Goal: Information Seeking & Learning: Learn about a topic

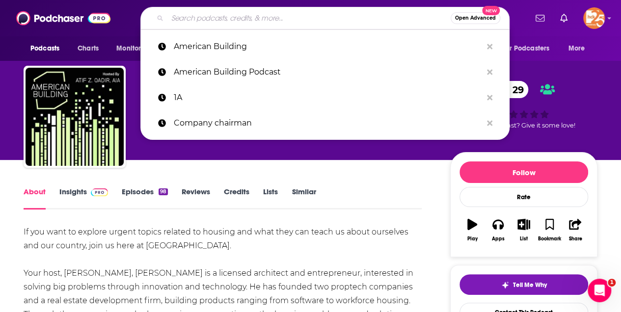
click at [192, 18] on input "Search podcasts, credits, & more..." at bounding box center [308, 18] width 283 height 16
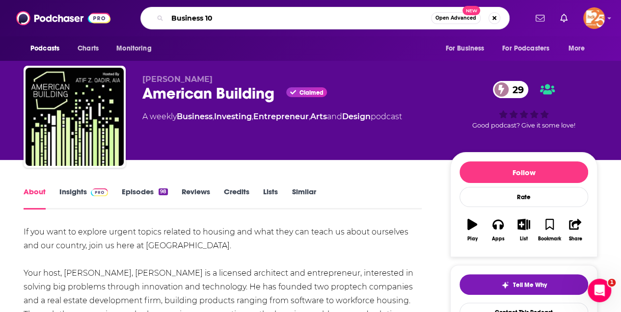
type input "Business 101"
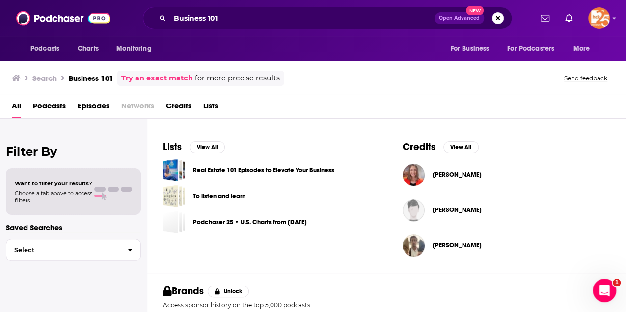
scroll to position [360, 0]
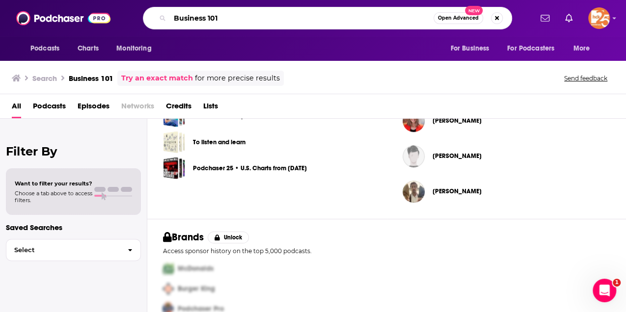
click at [220, 18] on input "Business 101" at bounding box center [302, 18] width 264 height 16
type input "Business 101 Podcast"
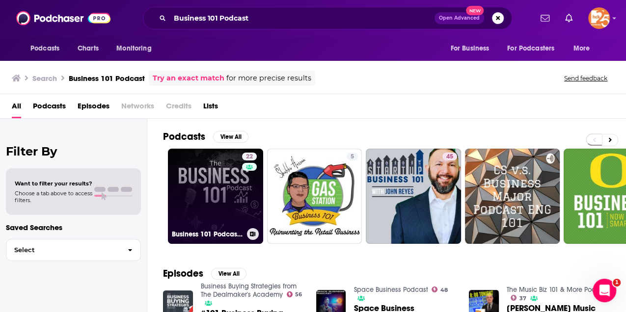
click at [221, 192] on link "22 Business 101 Podcast | Finance and Growth Mastery" at bounding box center [215, 196] width 95 height 95
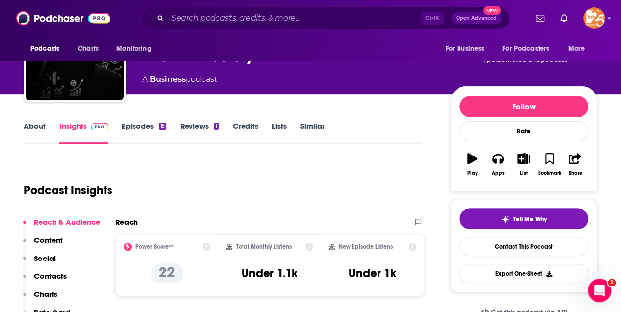
scroll to position [32, 0]
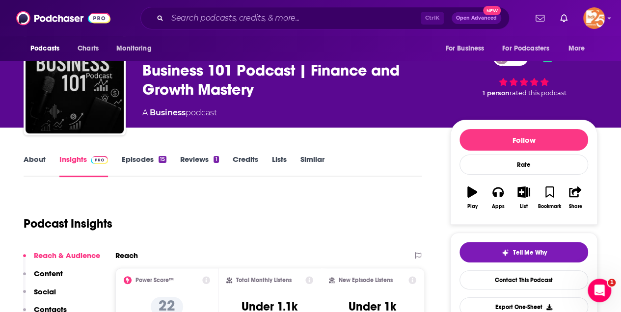
click at [37, 161] on link "About" at bounding box center [35, 166] width 22 height 23
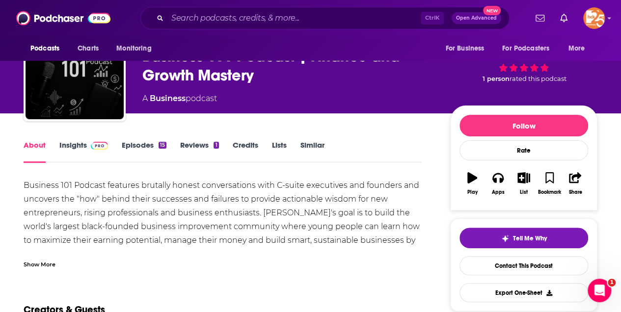
scroll to position [131, 0]
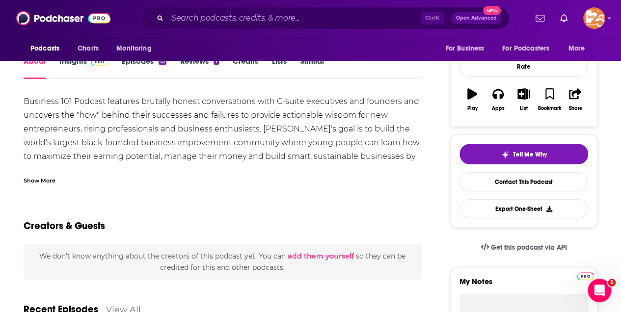
click at [31, 177] on div "Show More" at bounding box center [40, 179] width 32 height 9
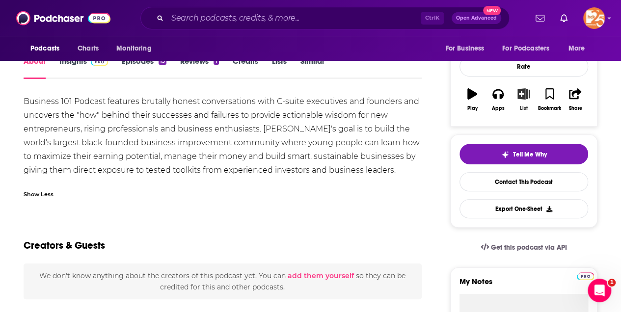
click at [522, 94] on icon "button" at bounding box center [524, 93] width 12 height 11
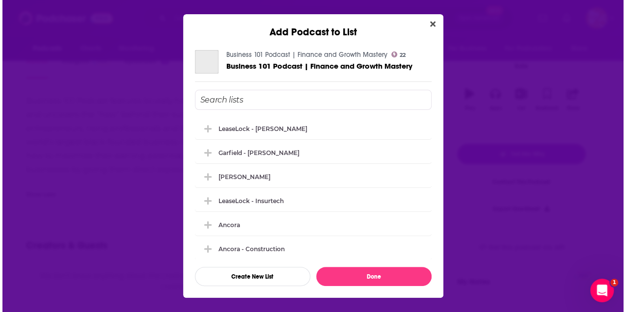
scroll to position [0, 0]
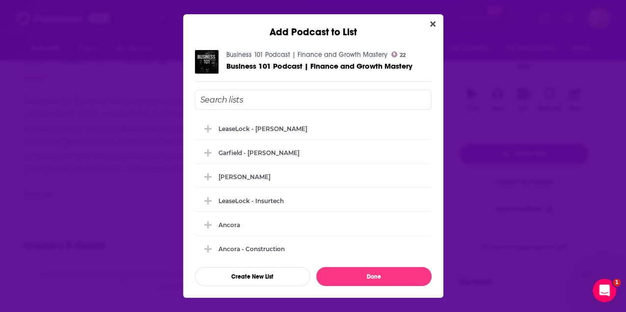
click at [230, 102] on input "Add Podcast To List" at bounding box center [313, 100] width 237 height 20
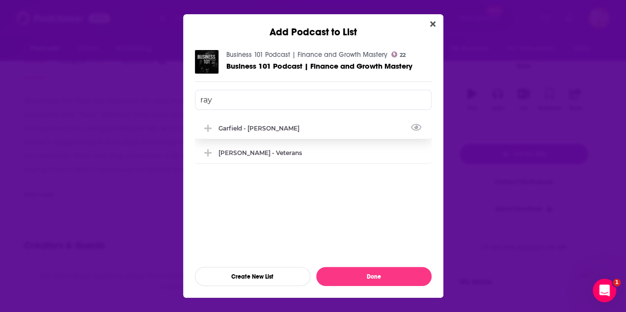
click at [243, 130] on div "Garfield - [PERSON_NAME]" at bounding box center [262, 128] width 87 height 7
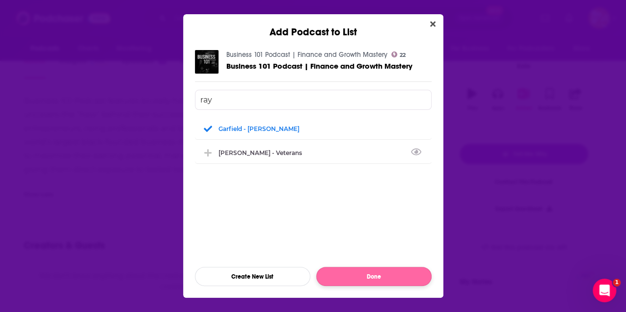
type input "ray"
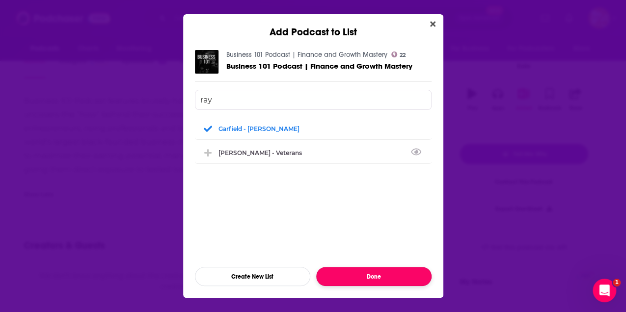
click at [387, 275] on button "Done" at bounding box center [373, 276] width 115 height 19
